Goal: Check status: Check status

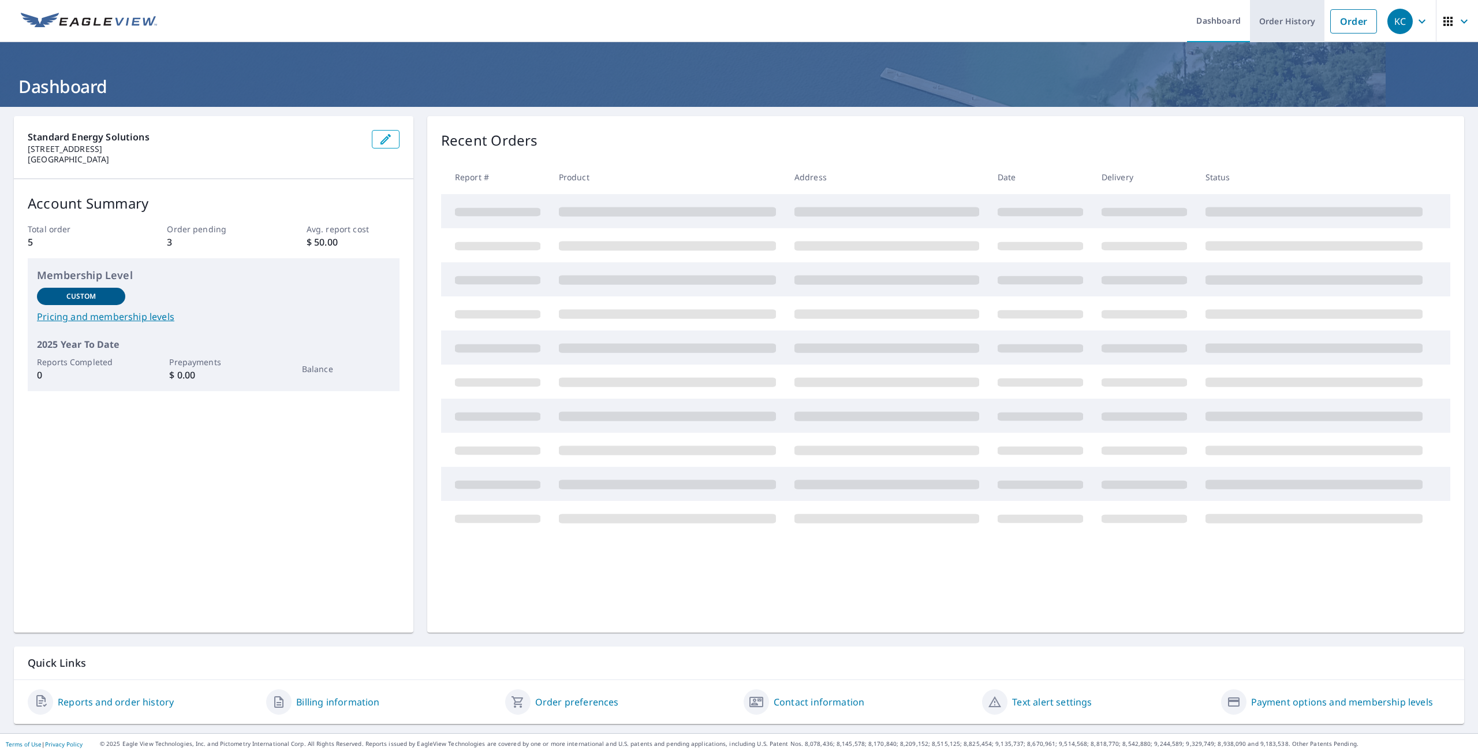
click at [1280, 26] on link "Order History" at bounding box center [1287, 21] width 74 height 42
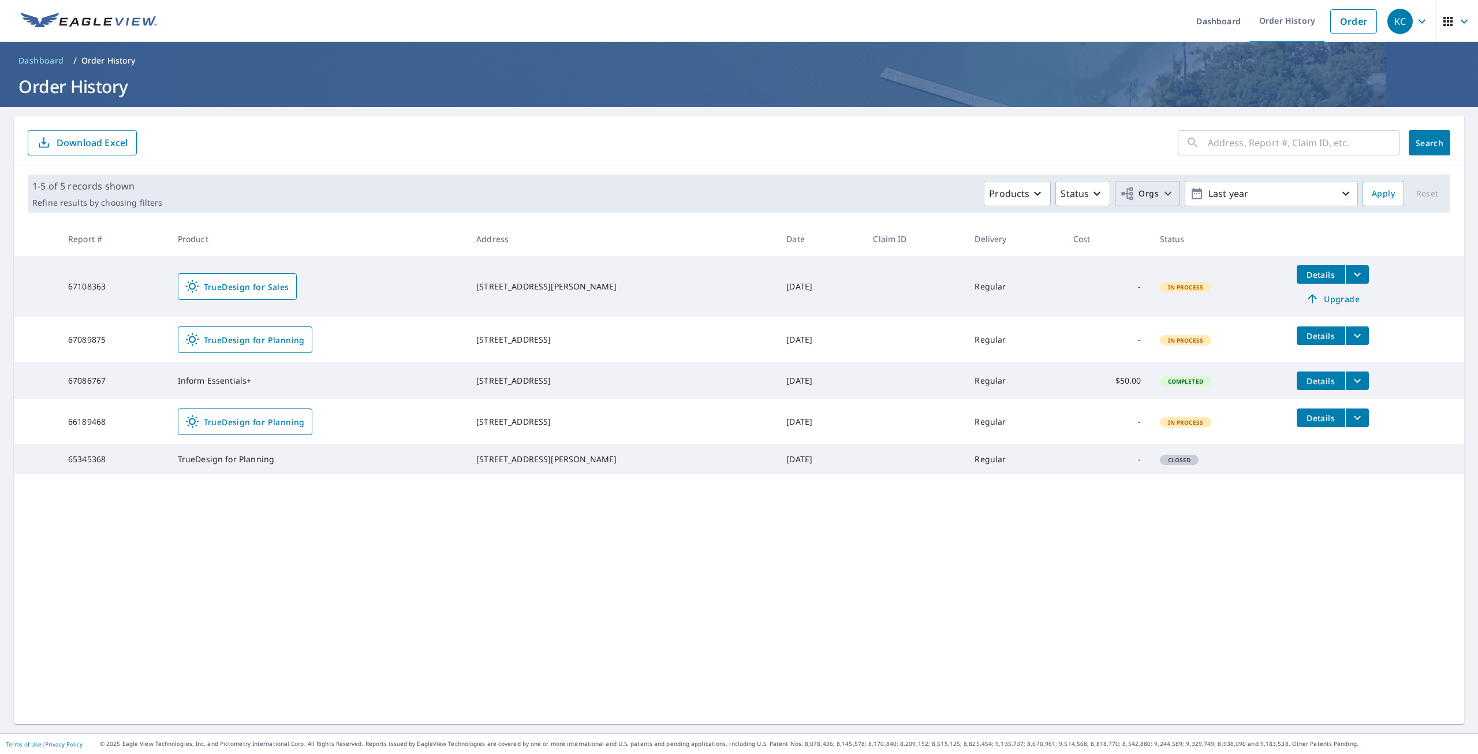
click at [1161, 189] on icon "button" at bounding box center [1168, 194] width 14 height 14
click at [918, 259] on input "Standard Energy Solutions" at bounding box center [914, 260] width 14 height 14
checkbox input "true"
click at [1372, 192] on span "Apply" at bounding box center [1383, 194] width 23 height 14
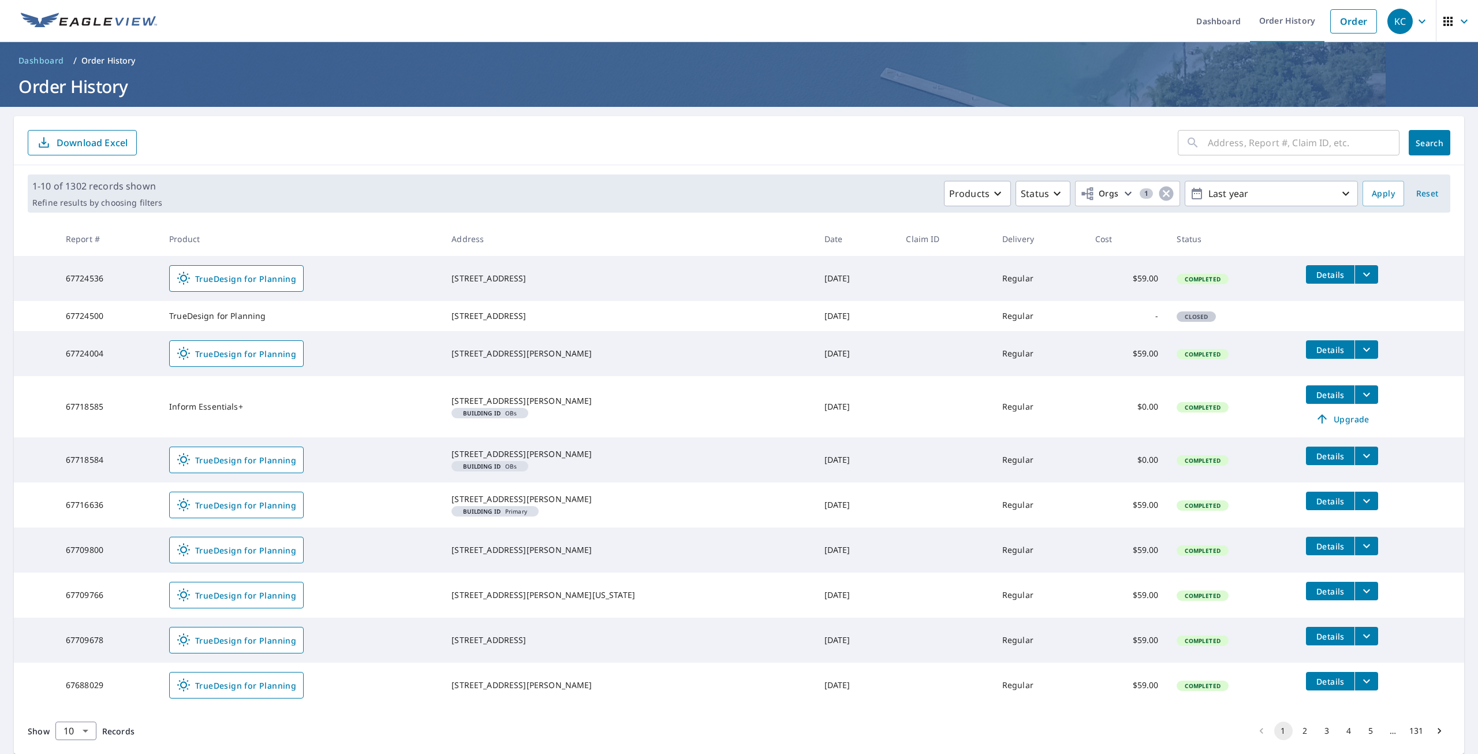
click at [1276, 137] on input "text" at bounding box center [1304, 142] width 192 height 32
paste input "67557037"
type input "67557037"
click at [1418, 140] on span "Search" at bounding box center [1429, 142] width 23 height 11
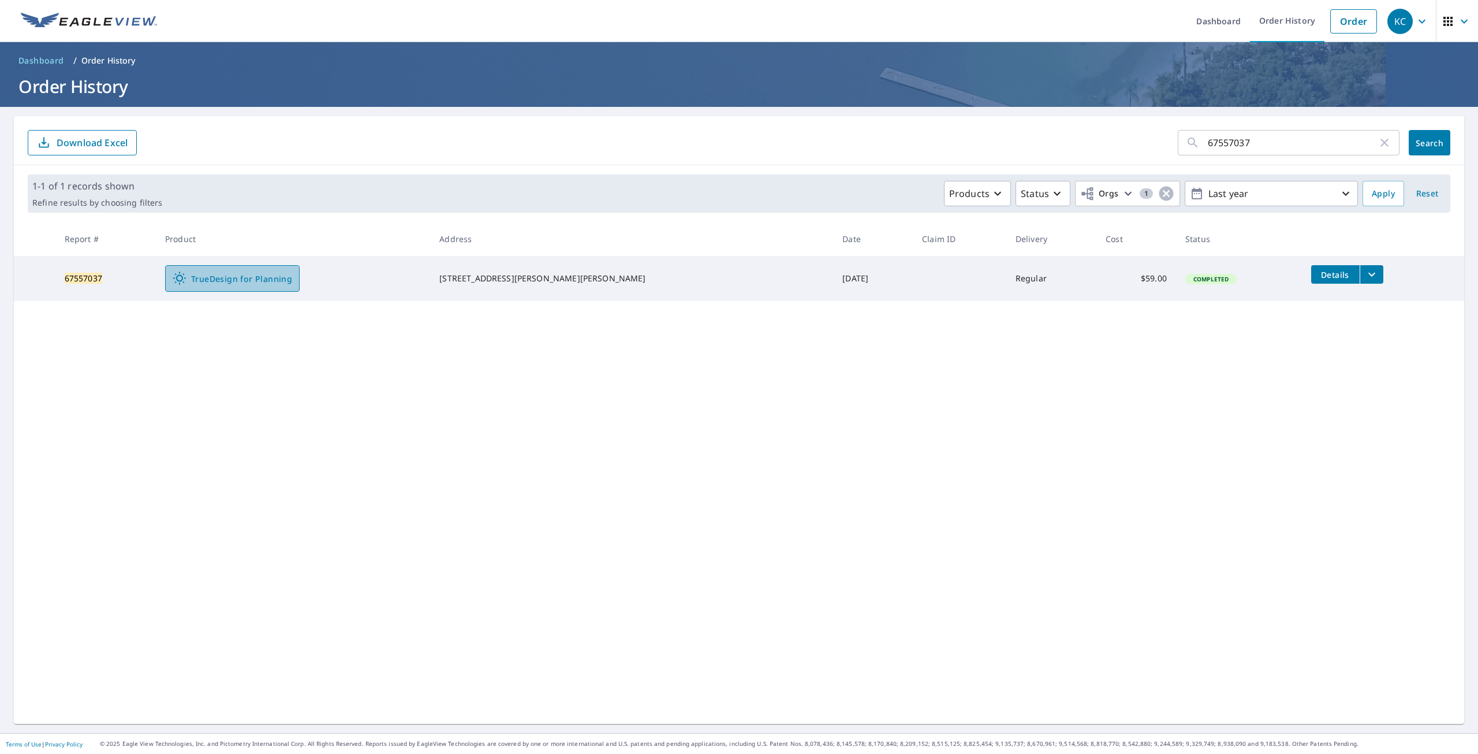
click at [282, 273] on span "TrueDesign for Planning" at bounding box center [233, 278] width 120 height 14
